Goal: Task Accomplishment & Management: Manage account settings

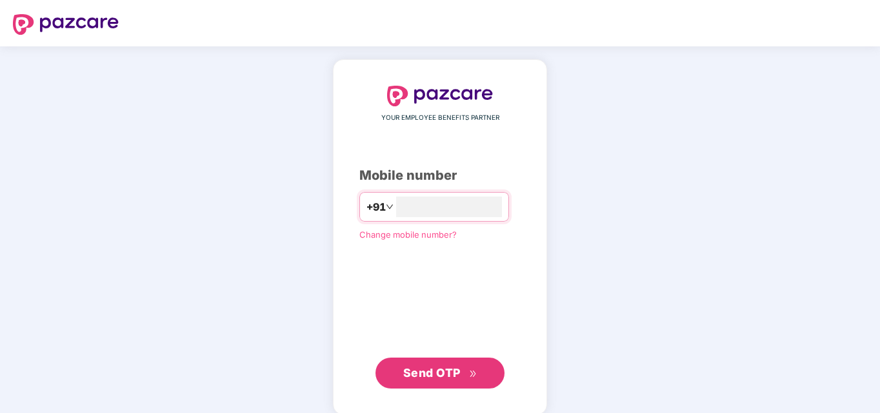
type input "**********"
click at [429, 379] on span "Send OTP" at bounding box center [440, 373] width 74 height 18
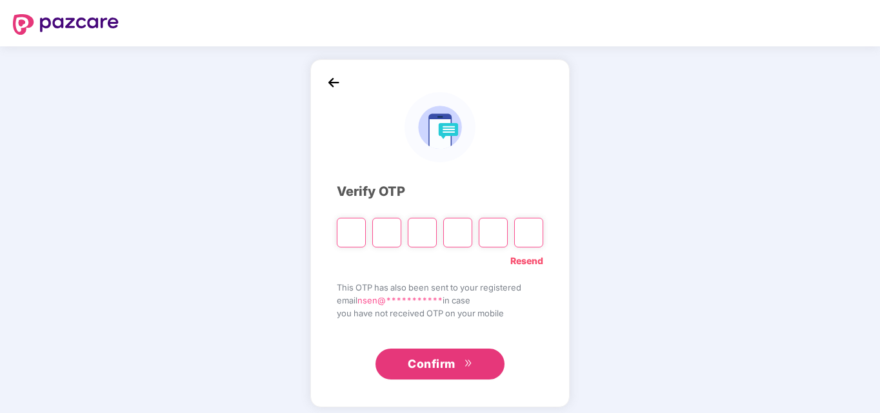
type input "*"
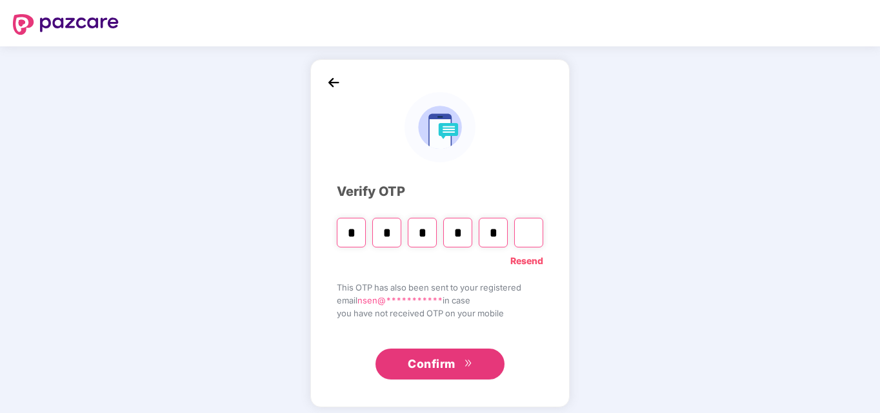
type input "*"
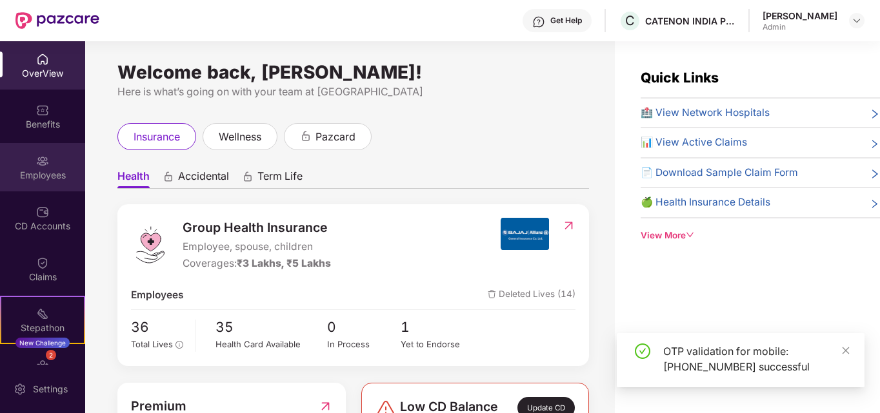
click at [38, 163] on img at bounding box center [42, 161] width 13 height 13
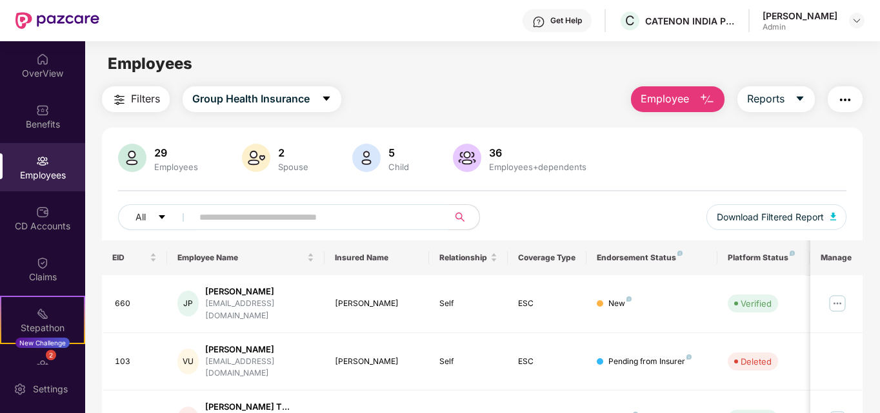
click at [234, 214] on input "text" at bounding box center [315, 217] width 232 height 19
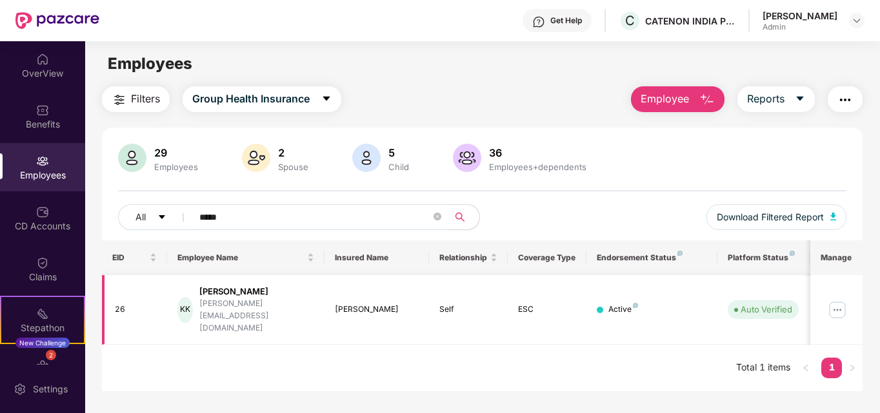
type input "*****"
click at [309, 304] on div "KK [PERSON_NAME] [PERSON_NAME][EMAIL_ADDRESS][DOMAIN_NAME]" at bounding box center [245, 310] width 137 height 49
click at [837, 300] on img at bounding box center [837, 310] width 21 height 21
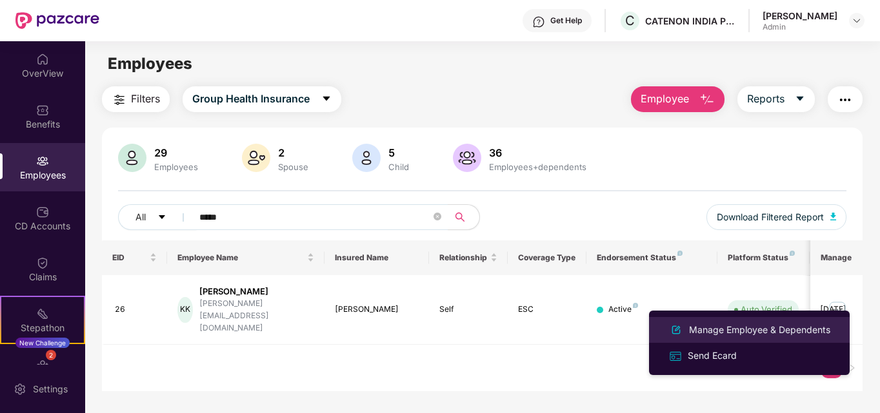
click at [766, 331] on div "Manage Employee & Dependents" at bounding box center [759, 330] width 146 height 14
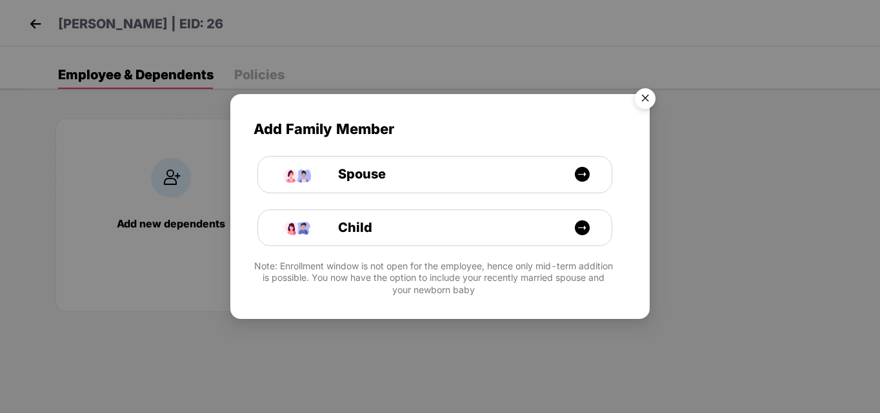
click at [646, 99] on img "Close" at bounding box center [645, 101] width 36 height 36
